Goal: Check status

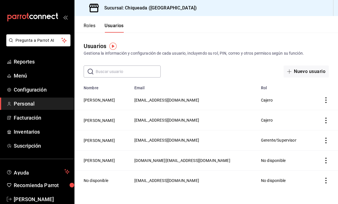
click at [31, 65] on span "Reportes" at bounding box center [42, 62] width 56 height 8
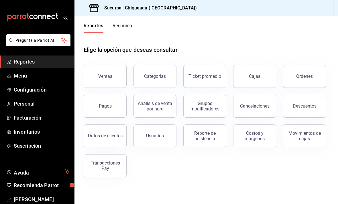
click at [204, 140] on div "Reporte de asistencia" at bounding box center [204, 135] width 35 height 11
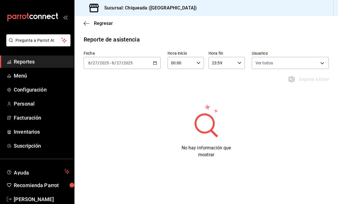
click at [149, 64] on div "[DATE] [DATE] - [DATE] [DATE]" at bounding box center [122, 63] width 77 height 12
click at [100, 82] on span "Hoy" at bounding box center [110, 80] width 44 height 6
click at [143, 60] on div "[DATE] [DATE] - [DATE] [DATE]" at bounding box center [122, 63] width 77 height 12
click at [95, 79] on span "Hoy" at bounding box center [110, 80] width 44 height 6
